Goal: Information Seeking & Learning: Learn about a topic

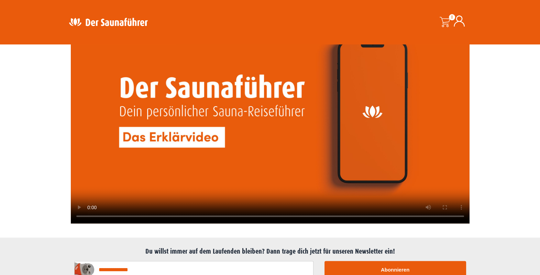
scroll to position [1565, 0]
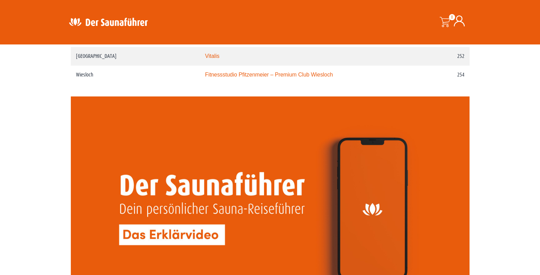
scroll to position [1521, 0]
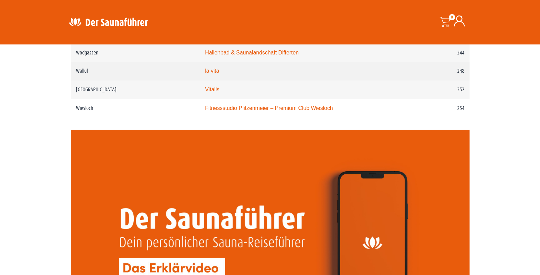
scroll to position [1476, 0]
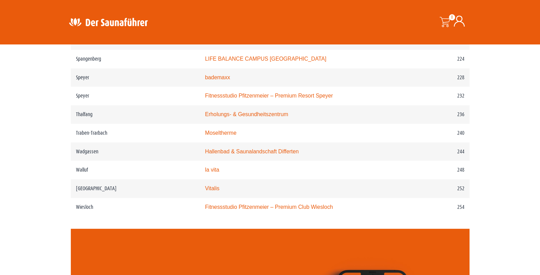
scroll to position [1386, 0]
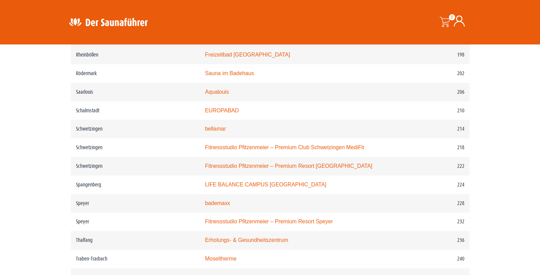
scroll to position [1252, 0]
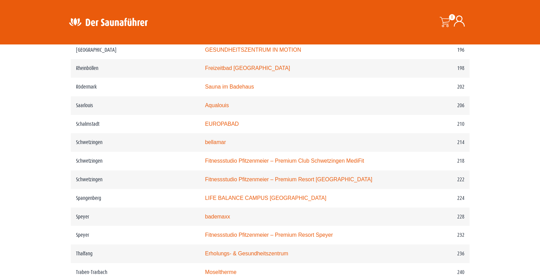
click at [205, 34] on link "SPA2be" at bounding box center [215, 31] width 20 height 6
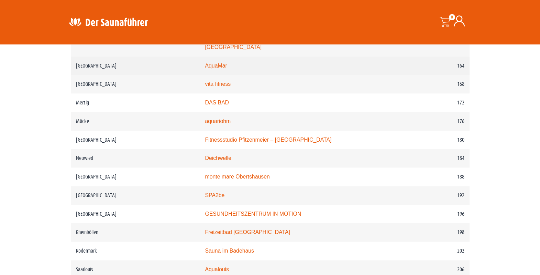
scroll to position [1073, 0]
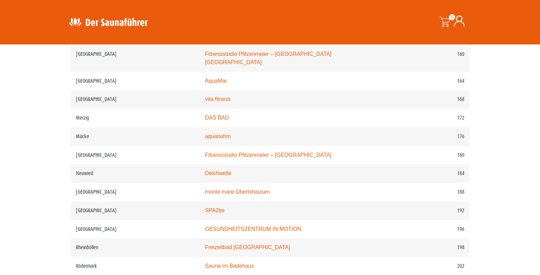
click at [205, 20] on link "AKTIVERLEBEN" at bounding box center [225, 17] width 41 height 6
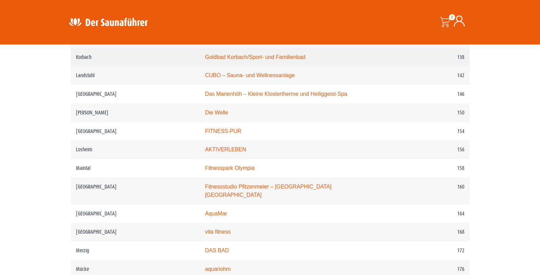
scroll to position [939, 0]
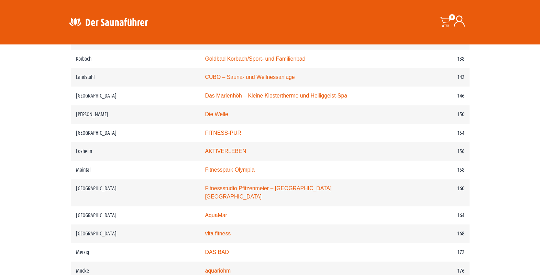
click at [205, 24] on link "Moselbad Koblenz" at bounding box center [262, 22] width 115 height 6
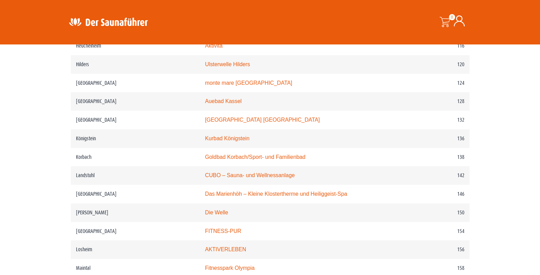
scroll to position [805, 0]
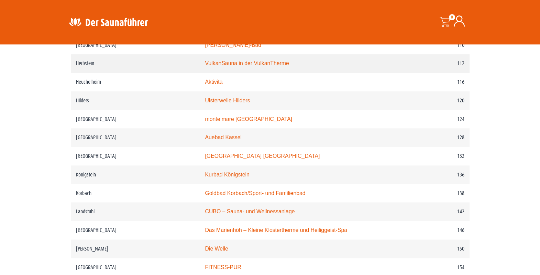
click at [205, 66] on link "VulkanSauna in der VulkanTherme" at bounding box center [247, 63] width 84 height 6
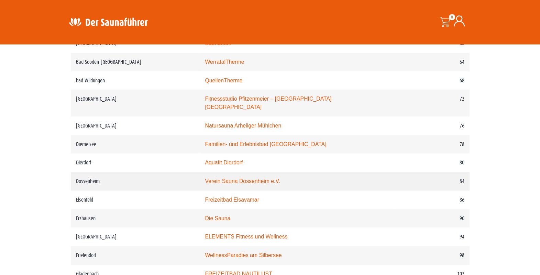
scroll to position [537, 0]
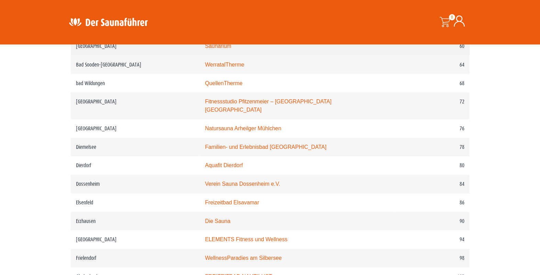
click at [205, 49] on link "Saunarium" at bounding box center [218, 46] width 26 height 6
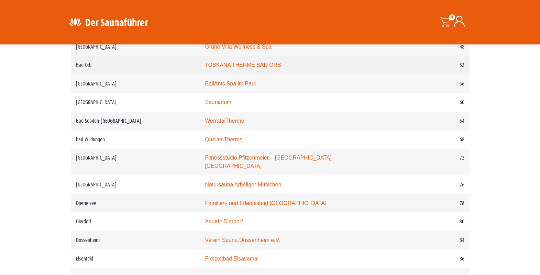
scroll to position [447, 0]
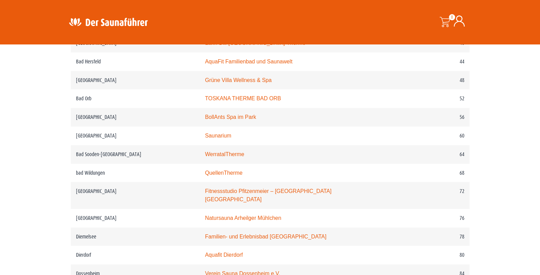
click at [205, 9] on link "Vulkaneifel Therme" at bounding box center [228, 6] width 47 height 6
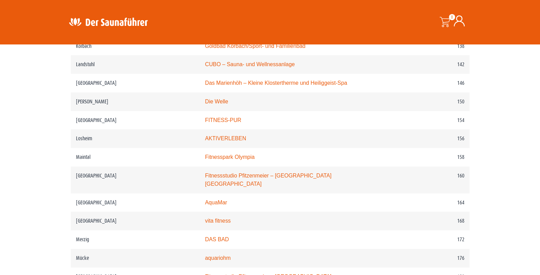
scroll to position [917, 0]
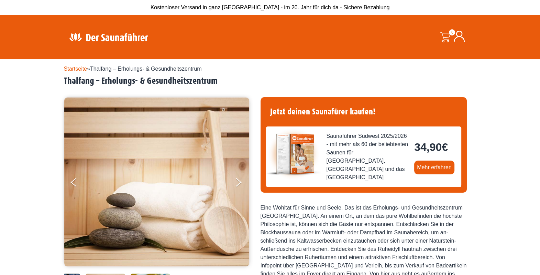
click at [238, 192] on button "Next" at bounding box center [243, 183] width 17 height 17
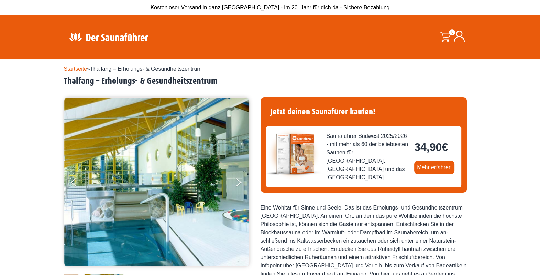
click at [238, 192] on button "Next" at bounding box center [243, 183] width 17 height 17
click at [238, 190] on button "Next" at bounding box center [243, 183] width 17 height 17
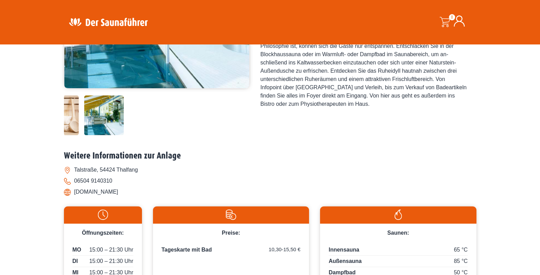
scroll to position [179, 0]
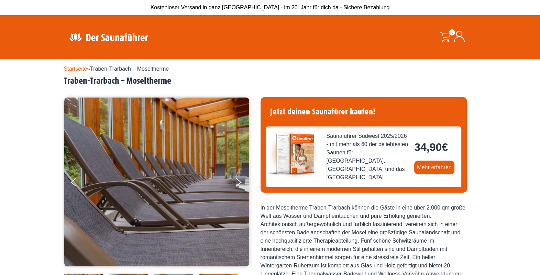
click at [239, 192] on button "Next" at bounding box center [243, 183] width 17 height 17
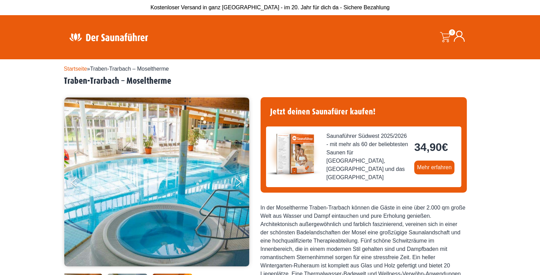
click at [239, 192] on button "Next" at bounding box center [243, 183] width 17 height 17
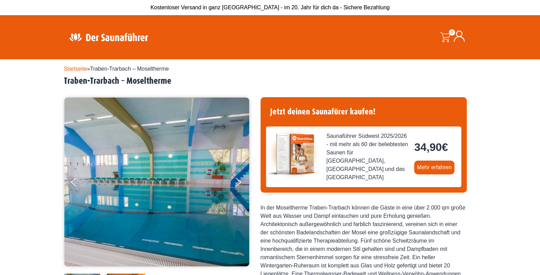
click at [239, 192] on button "Next" at bounding box center [243, 183] width 17 height 17
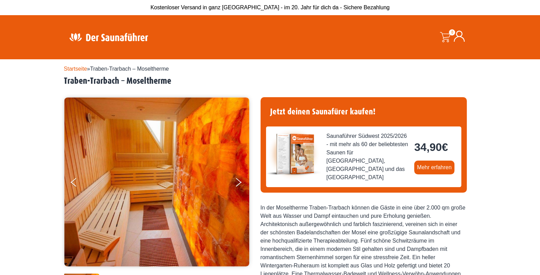
click at [239, 192] on button "Next" at bounding box center [243, 183] width 17 height 17
click at [238, 192] on button "Next" at bounding box center [243, 183] width 17 height 17
click at [241, 192] on button "Next" at bounding box center [243, 183] width 17 height 17
click at [238, 192] on button "Next" at bounding box center [243, 183] width 17 height 17
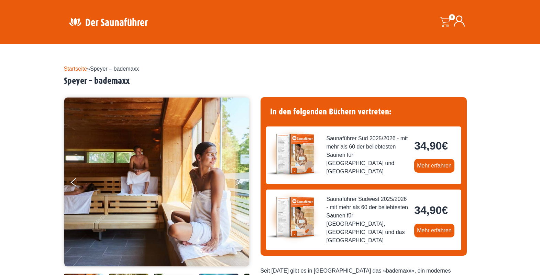
scroll to position [45, 0]
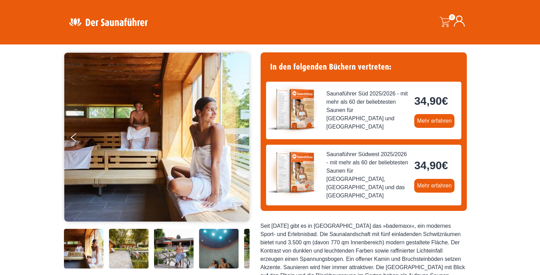
click at [238, 146] on button "Next" at bounding box center [243, 138] width 17 height 17
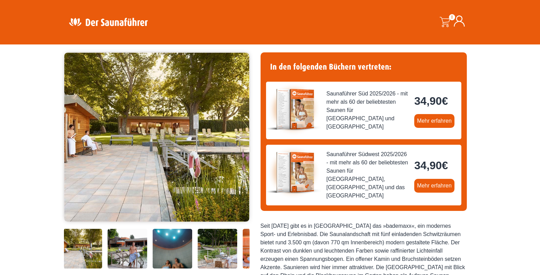
click at [238, 146] on button "Next" at bounding box center [243, 138] width 17 height 17
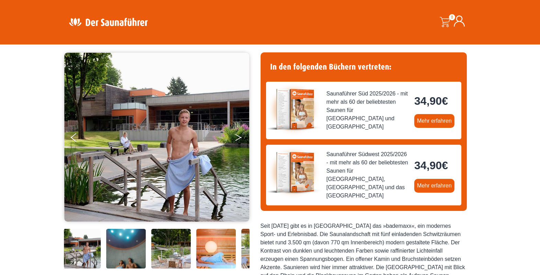
click at [238, 146] on button "Next" at bounding box center [243, 138] width 17 height 17
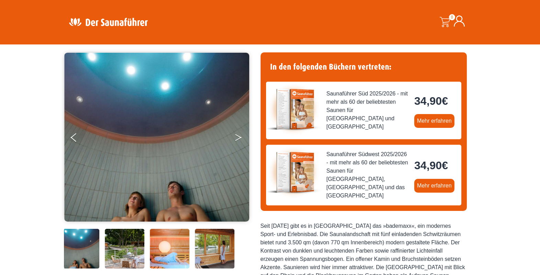
click at [238, 146] on button "Next" at bounding box center [243, 138] width 17 height 17
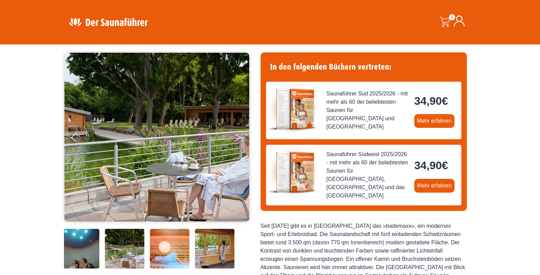
click at [238, 146] on button "Next" at bounding box center [243, 138] width 17 height 17
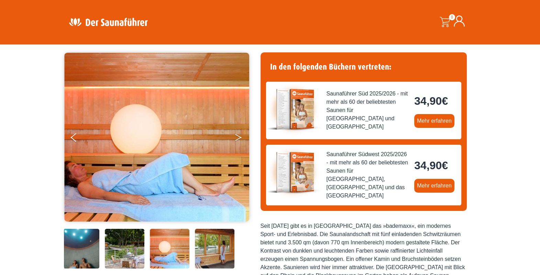
click at [238, 146] on button "Next" at bounding box center [243, 138] width 17 height 17
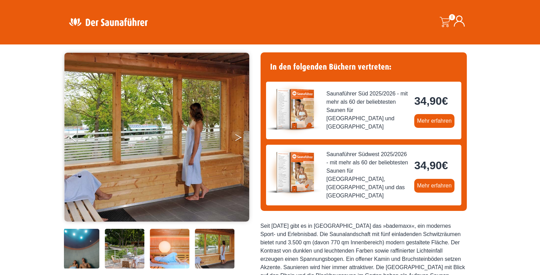
click at [238, 138] on icon "Next" at bounding box center [238, 136] width 6 height 4
click at [238, 147] on button "Next" at bounding box center [243, 138] width 17 height 17
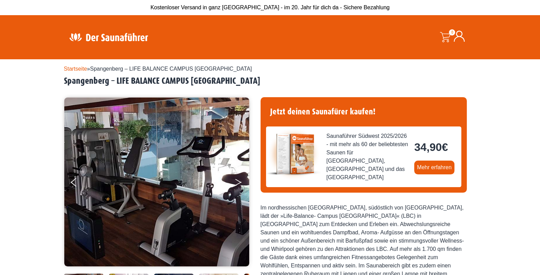
click at [240, 192] on button "Next" at bounding box center [243, 183] width 17 height 17
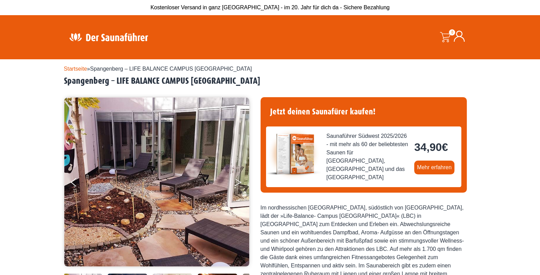
click at [240, 192] on button "Next" at bounding box center [243, 183] width 17 height 17
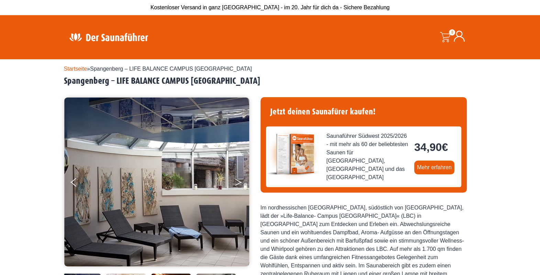
click at [240, 192] on button "Next" at bounding box center [243, 183] width 17 height 17
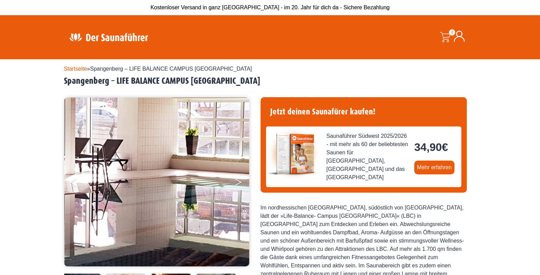
click at [239, 192] on button "Next" at bounding box center [243, 183] width 17 height 17
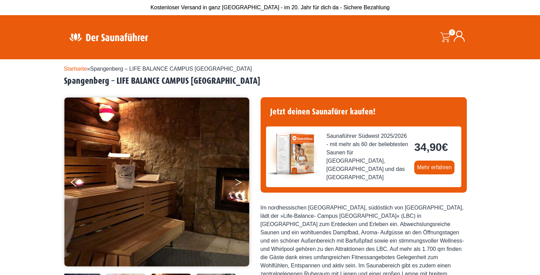
click at [239, 192] on button "Next" at bounding box center [243, 183] width 17 height 17
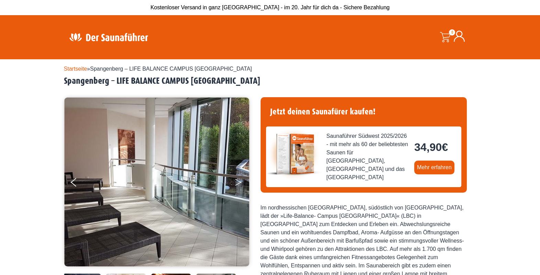
click at [239, 192] on button "Next" at bounding box center [243, 183] width 17 height 17
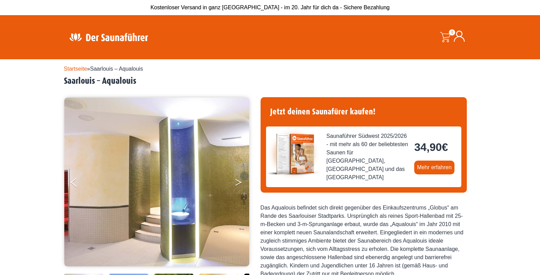
click at [239, 191] on button "Next" at bounding box center [243, 183] width 17 height 17
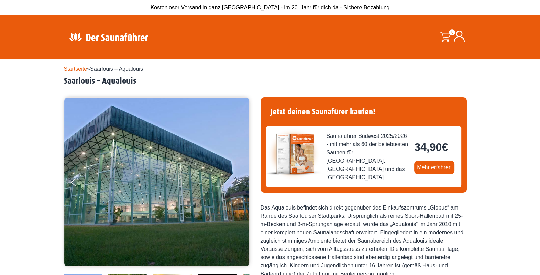
click at [239, 191] on button "Next" at bounding box center [243, 183] width 17 height 17
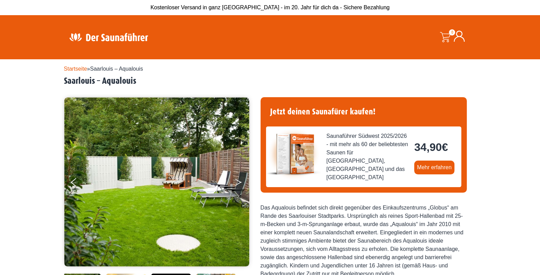
click at [239, 192] on button "Next" at bounding box center [243, 183] width 17 height 17
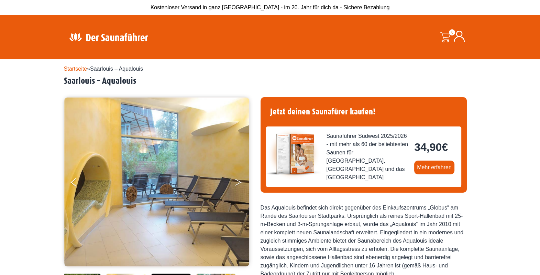
click at [239, 183] on icon "Next" at bounding box center [238, 181] width 6 height 4
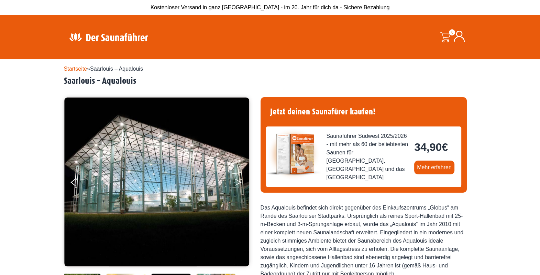
click at [239, 183] on icon "Next" at bounding box center [238, 181] width 6 height 4
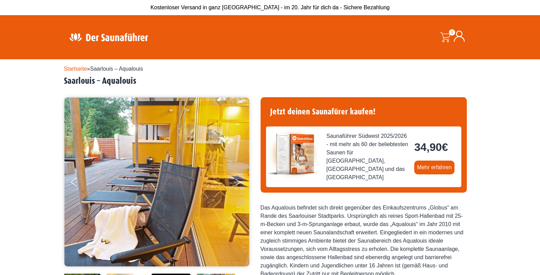
click at [239, 183] on icon "Next" at bounding box center [238, 181] width 6 height 4
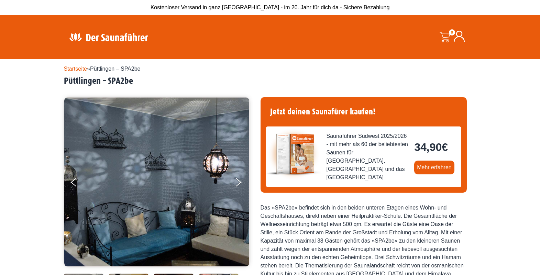
click at [236, 192] on button "Next" at bounding box center [243, 183] width 17 height 17
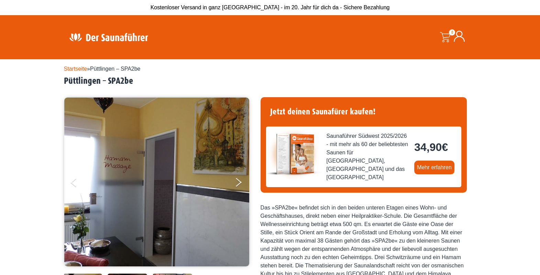
click at [236, 192] on button "Next" at bounding box center [243, 183] width 17 height 17
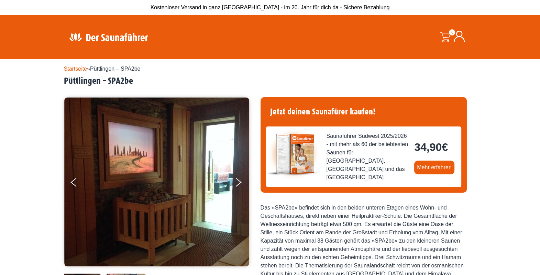
click at [236, 192] on button "Next" at bounding box center [243, 183] width 17 height 17
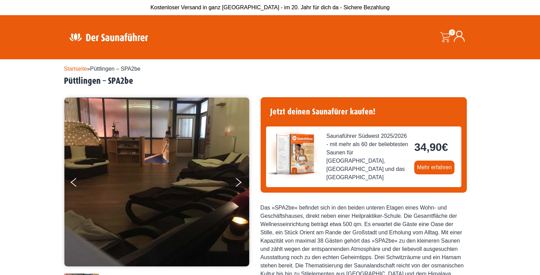
click at [236, 192] on button "Next" at bounding box center [243, 183] width 17 height 17
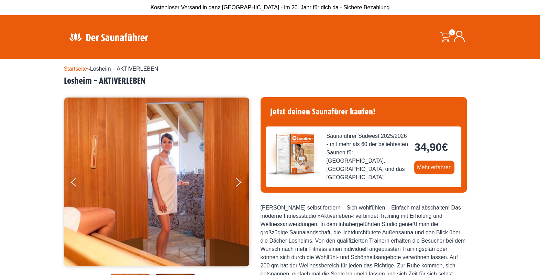
click at [236, 188] on button "Next" at bounding box center [243, 183] width 17 height 17
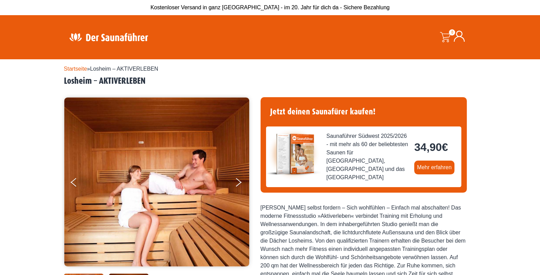
click at [236, 188] on button "Next" at bounding box center [243, 183] width 17 height 17
click at [235, 191] on button "Next" at bounding box center [243, 183] width 17 height 17
click at [240, 192] on button "Next" at bounding box center [243, 183] width 17 height 17
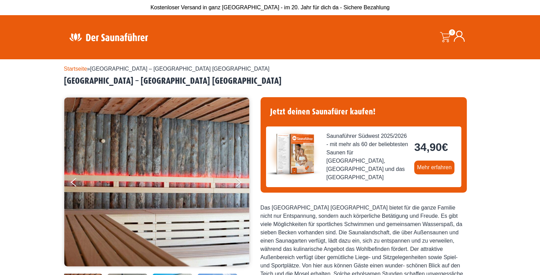
click at [235, 192] on button "Next" at bounding box center [243, 183] width 17 height 17
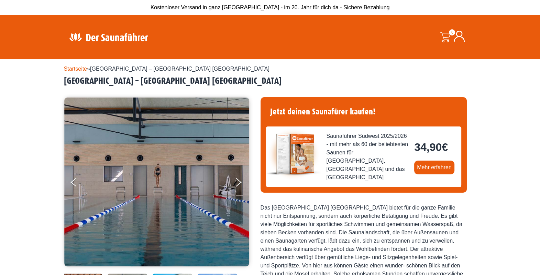
click at [235, 192] on button "Next" at bounding box center [243, 183] width 17 height 17
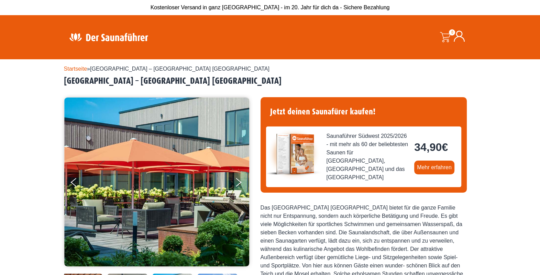
click at [235, 192] on button "Next" at bounding box center [243, 183] width 17 height 17
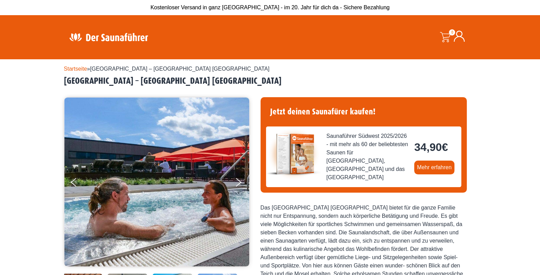
click at [235, 192] on button "Next" at bounding box center [243, 183] width 17 height 17
click at [240, 190] on button "Next" at bounding box center [243, 183] width 17 height 17
click at [238, 192] on button "Next" at bounding box center [243, 183] width 17 height 17
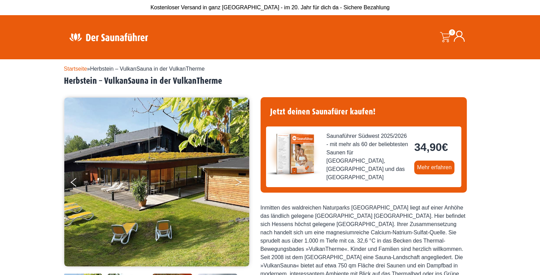
click at [238, 192] on button "Next" at bounding box center [243, 183] width 17 height 17
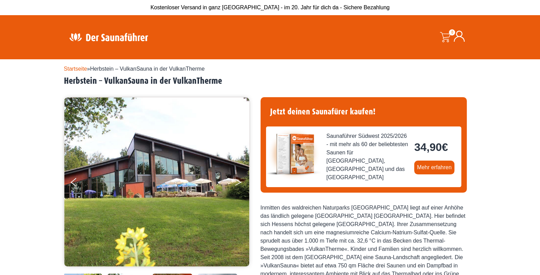
click at [238, 192] on button "Next" at bounding box center [243, 183] width 17 height 17
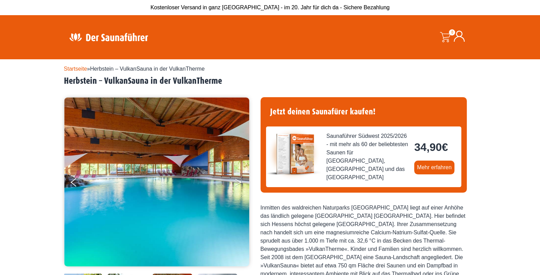
click at [238, 192] on button "Next" at bounding box center [243, 183] width 17 height 17
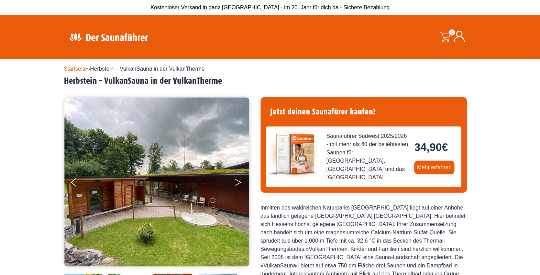
click at [238, 192] on button "Next" at bounding box center [243, 183] width 17 height 17
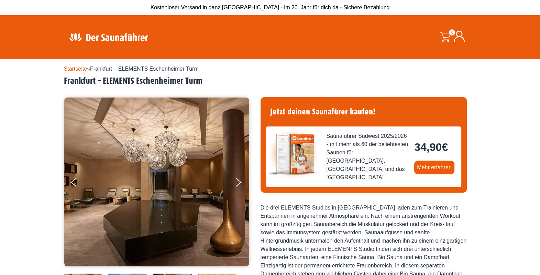
click at [236, 190] on button "Next" at bounding box center [243, 183] width 17 height 17
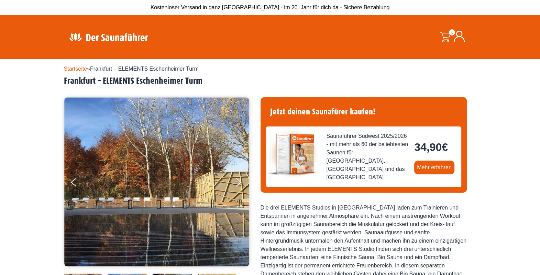
click at [236, 190] on button "Next" at bounding box center [243, 183] width 17 height 17
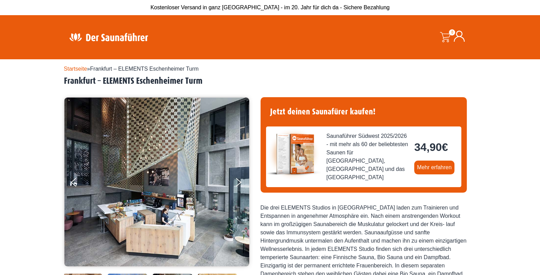
click at [236, 190] on button "Next" at bounding box center [243, 183] width 17 height 17
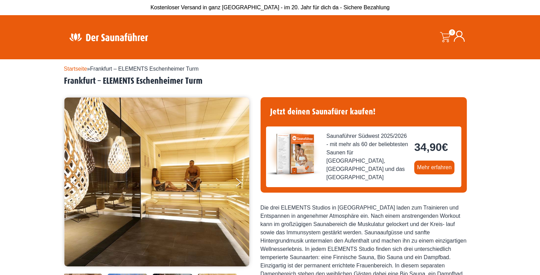
click at [236, 190] on button "Next" at bounding box center [243, 183] width 17 height 17
click at [239, 185] on icon "Next" at bounding box center [238, 183] width 6 height 4
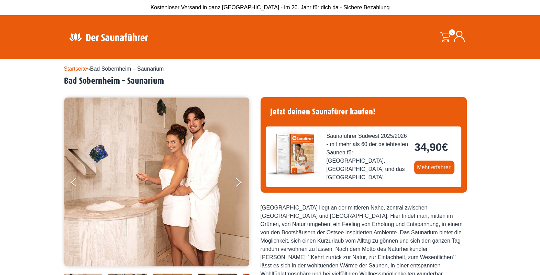
click at [236, 182] on icon "Next" at bounding box center [239, 180] width 6 height 5
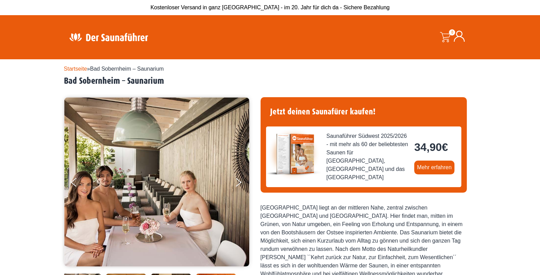
click at [236, 182] on icon "Next" at bounding box center [239, 180] width 6 height 5
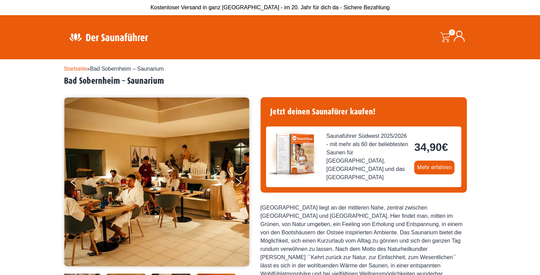
click at [236, 182] on icon "Next" at bounding box center [239, 180] width 6 height 5
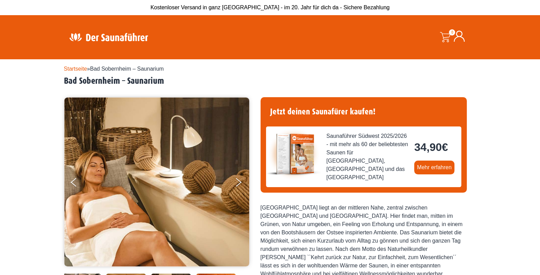
click at [236, 182] on icon "Next" at bounding box center [239, 180] width 6 height 5
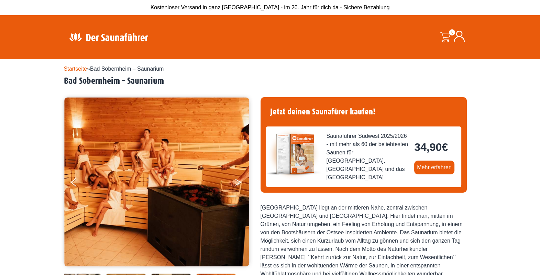
click at [236, 192] on button "Next" at bounding box center [243, 183] width 17 height 17
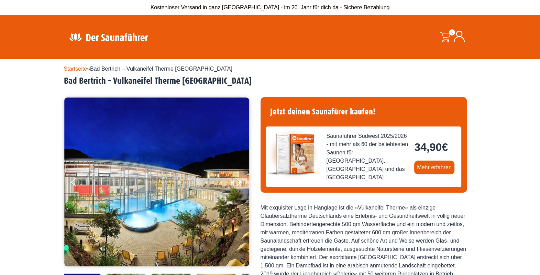
click at [238, 192] on button "Next" at bounding box center [243, 183] width 17 height 17
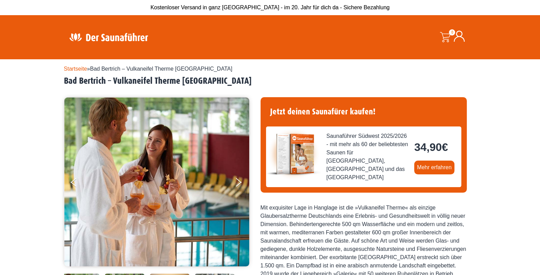
click at [238, 192] on button "Next" at bounding box center [243, 183] width 17 height 17
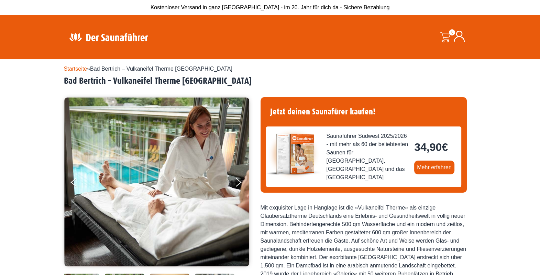
click at [238, 192] on button "Next" at bounding box center [243, 183] width 17 height 17
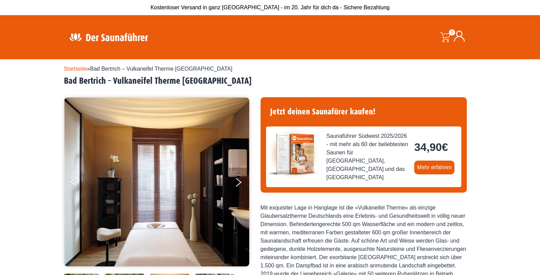
click at [238, 192] on button "Next" at bounding box center [243, 183] width 17 height 17
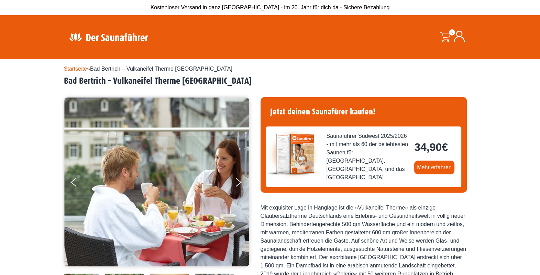
click at [238, 192] on button "Next" at bounding box center [243, 183] width 17 height 17
click at [241, 192] on button "Next" at bounding box center [243, 183] width 17 height 17
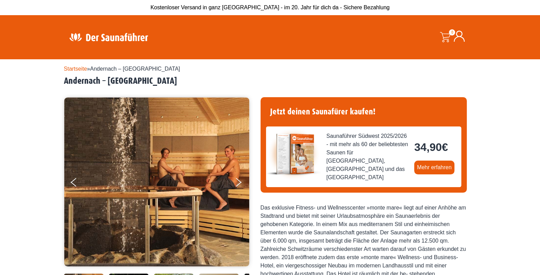
click at [239, 186] on icon "Next" at bounding box center [239, 183] width 6 height 5
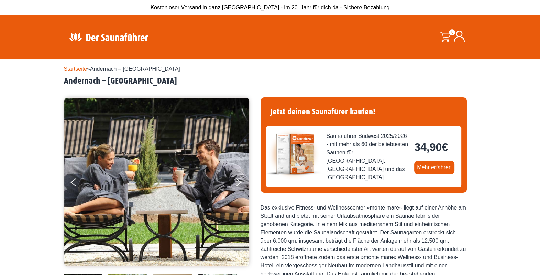
click at [239, 186] on icon "Next" at bounding box center [239, 183] width 6 height 5
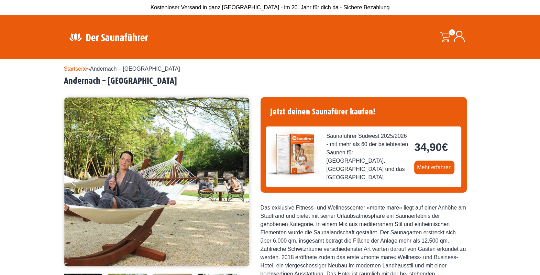
click at [239, 186] on icon "Next" at bounding box center [239, 183] width 6 height 5
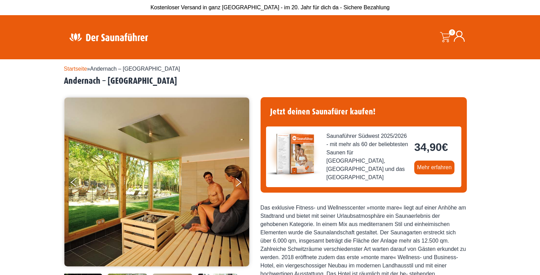
click at [239, 186] on icon "Next" at bounding box center [239, 183] width 6 height 5
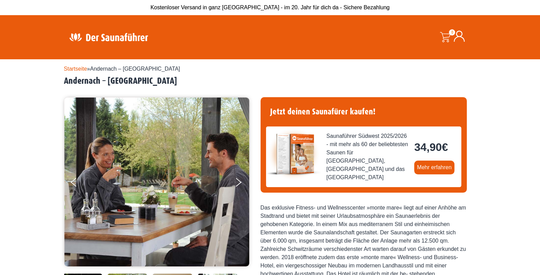
click at [239, 186] on icon "Next" at bounding box center [239, 183] width 6 height 5
drag, startPoint x: 238, startPoint y: 193, endPoint x: 235, endPoint y: 193, distance: 3.8
click at [238, 192] on button "Next" at bounding box center [243, 183] width 17 height 17
